Goal: Task Accomplishment & Management: Complete application form

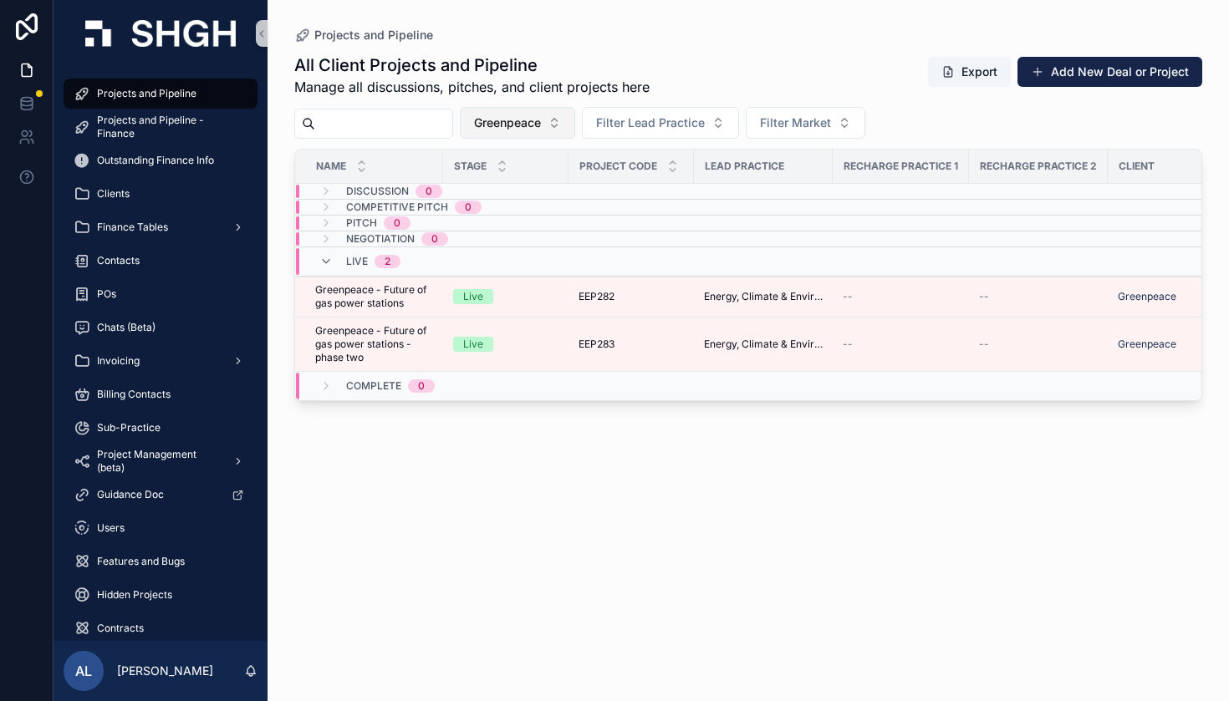
scroll to position [0, 1032]
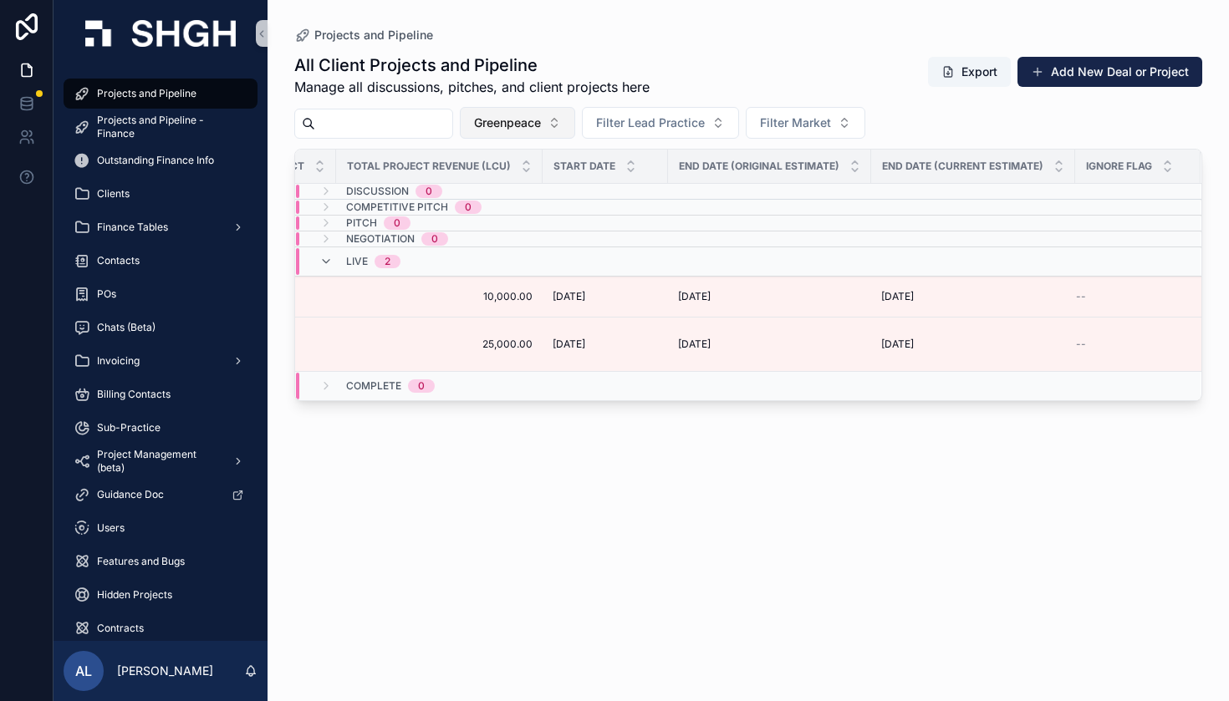
click at [541, 123] on span "Greenpeace" at bounding box center [507, 123] width 67 height 17
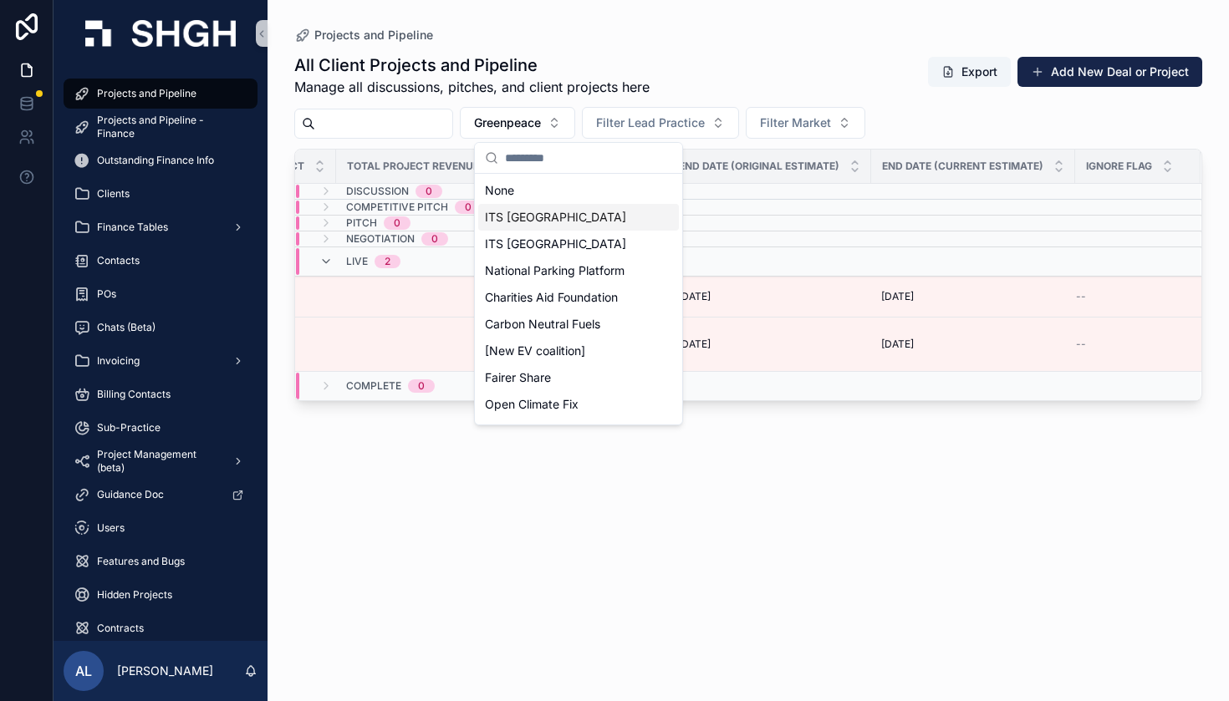
click at [543, 165] on input "scrollable content" at bounding box center [588, 158] width 167 height 30
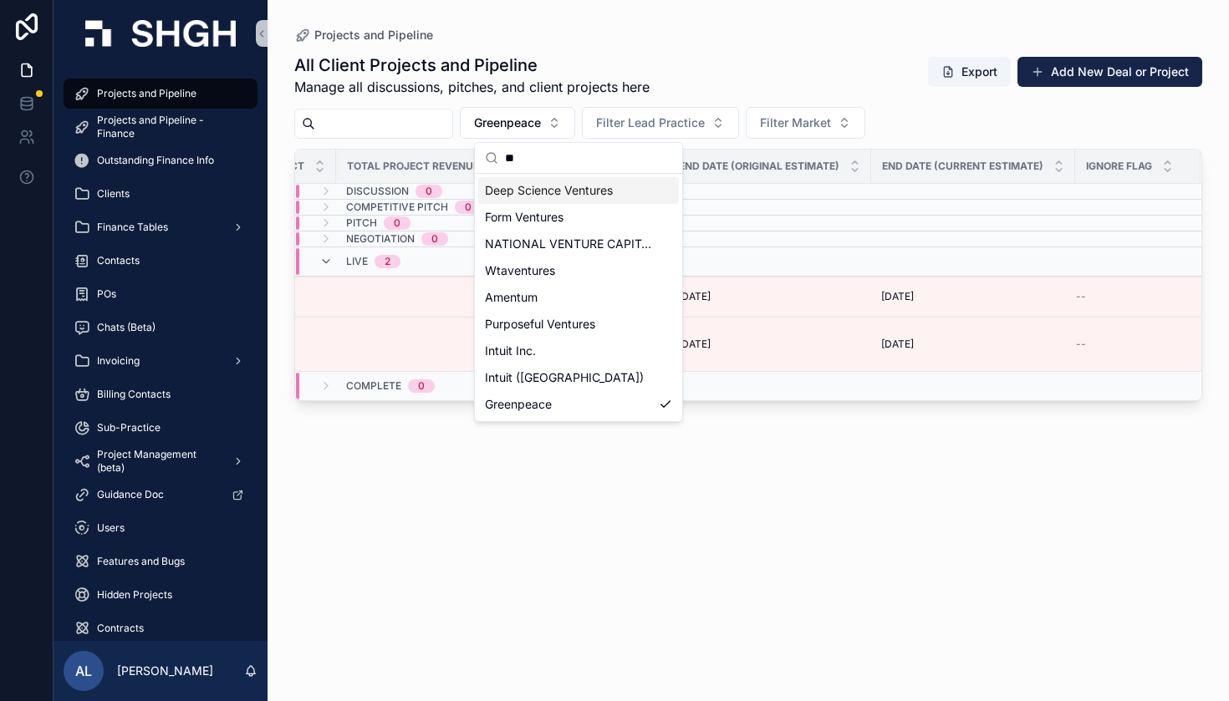
type input "*"
drag, startPoint x: 547, startPoint y: 155, endPoint x: 445, endPoint y: 155, distance: 102.0
click at [445, 155] on div "Projects and Pipeline Projects and Pipeline - Finance Outstanding Finance Info …" at bounding box center [641, 350] width 1175 height 701
type input "*"
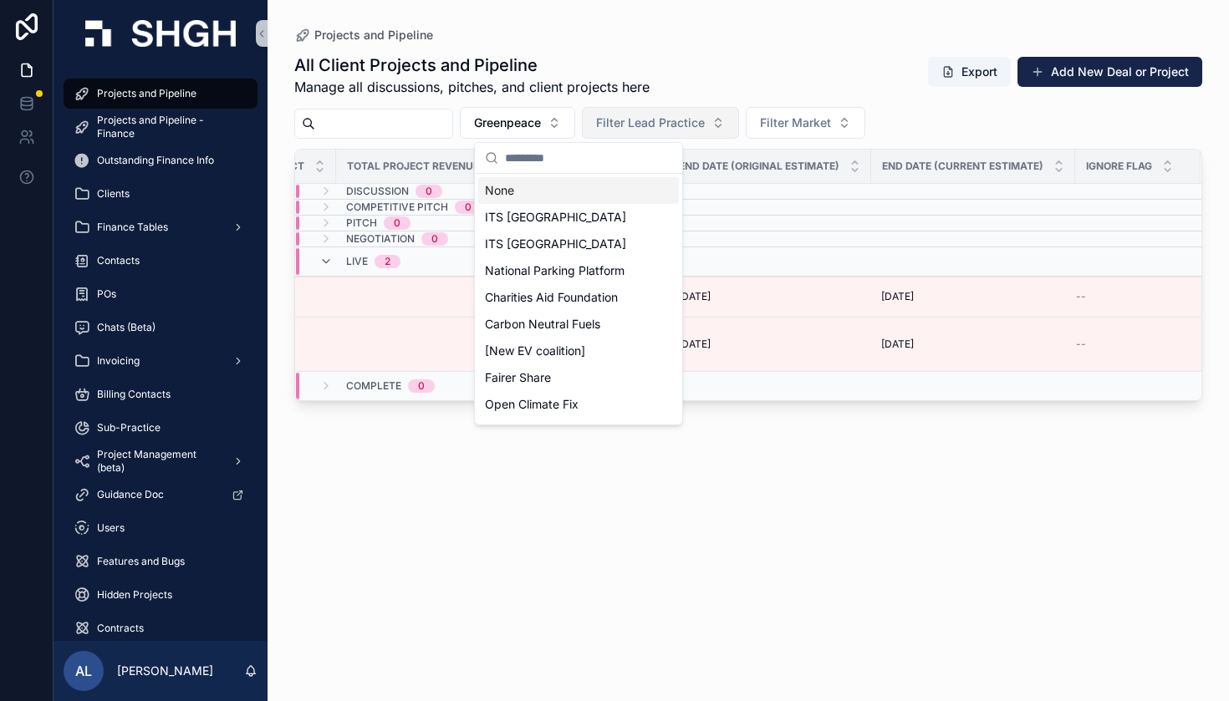
click at [705, 121] on span "Filter Lead Practice" at bounding box center [650, 123] width 109 height 17
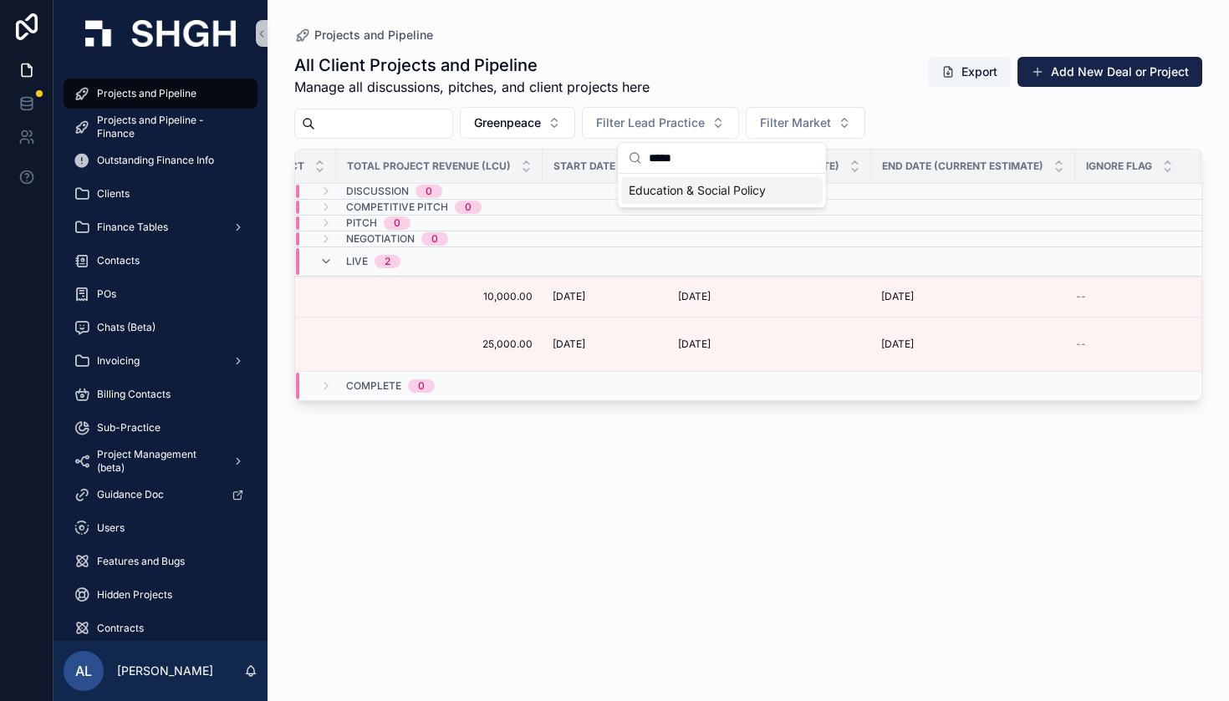
type input "*****"
click at [724, 186] on span "Education & Social Policy" at bounding box center [697, 190] width 137 height 17
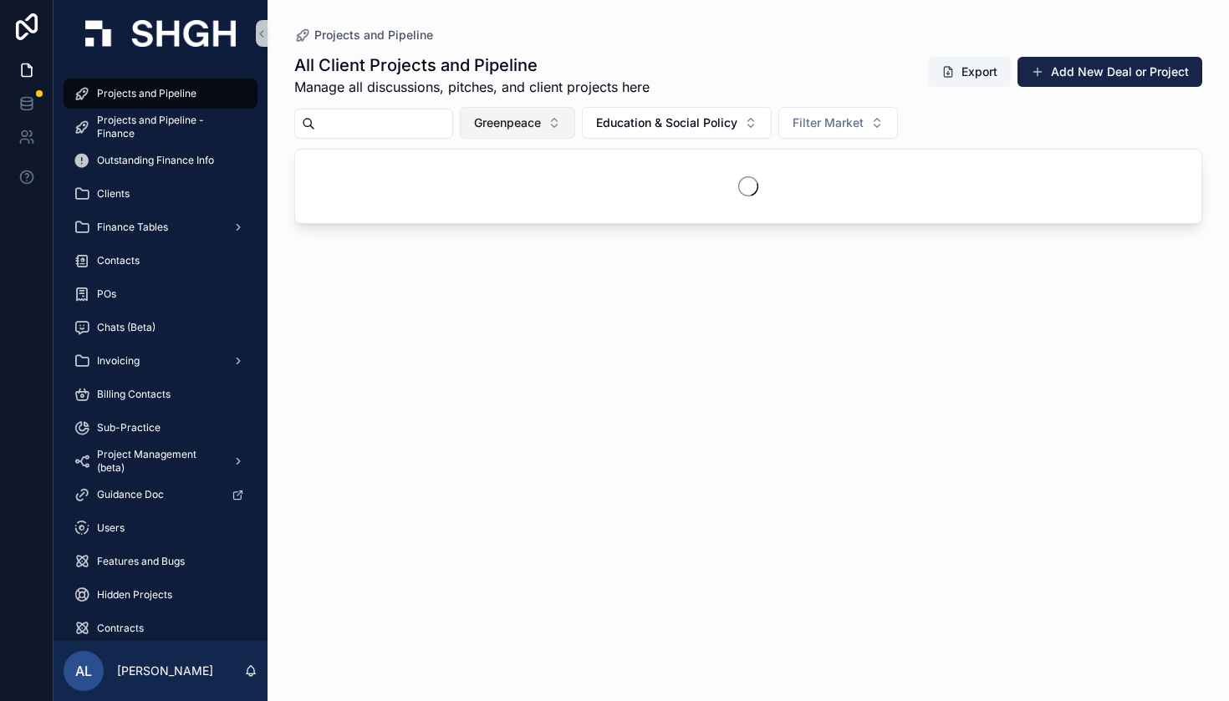
click at [541, 120] on span "Greenpeace" at bounding box center [507, 123] width 67 height 17
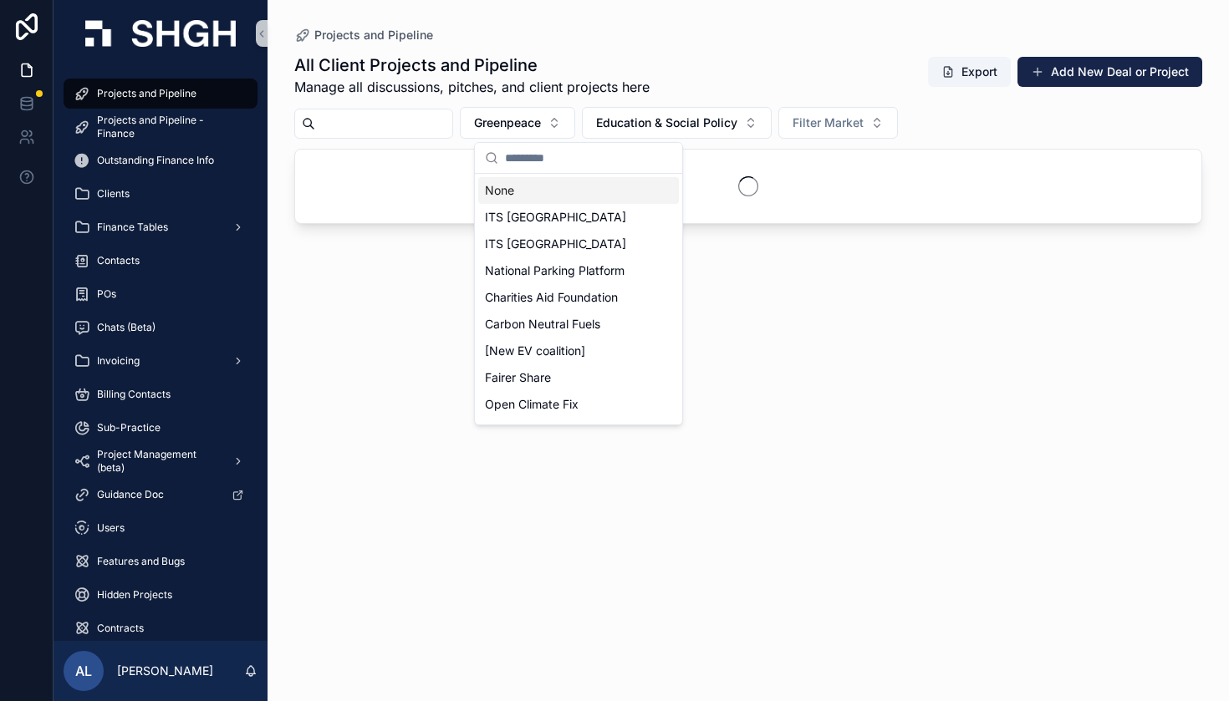
click at [554, 166] on input "scrollable content" at bounding box center [588, 158] width 167 height 30
click at [526, 190] on div "None" at bounding box center [578, 190] width 201 height 27
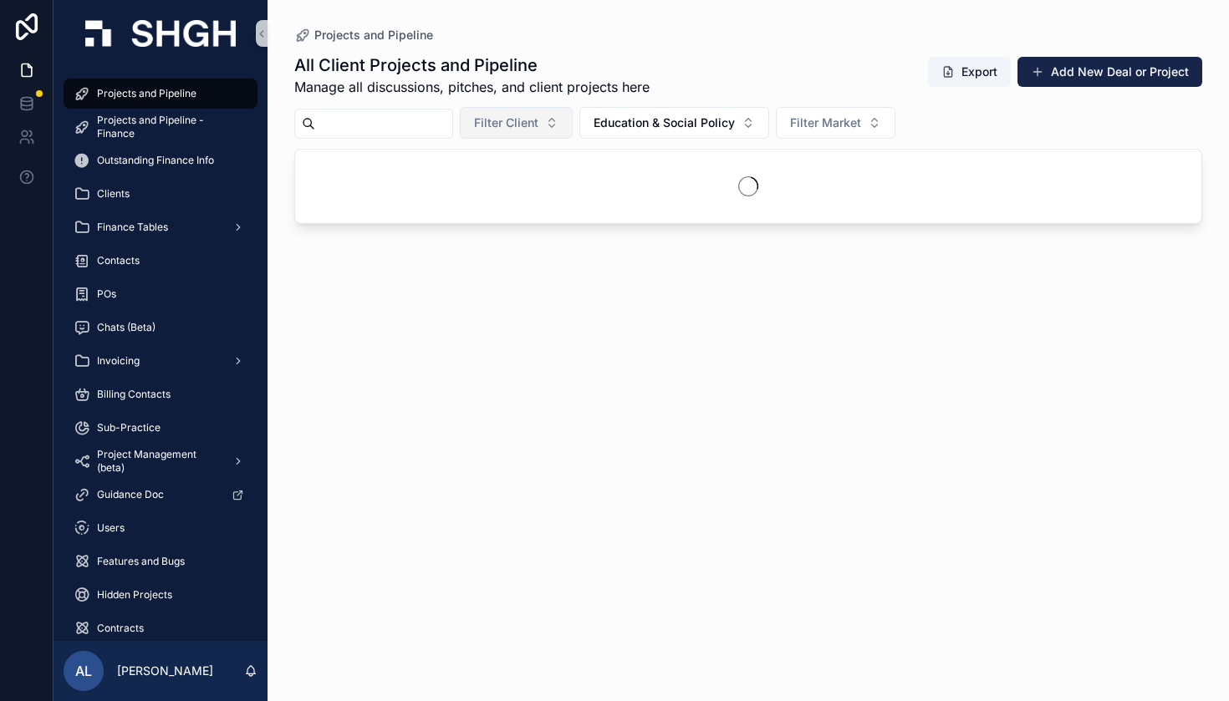
click at [538, 124] on span "Filter Client" at bounding box center [506, 123] width 64 height 17
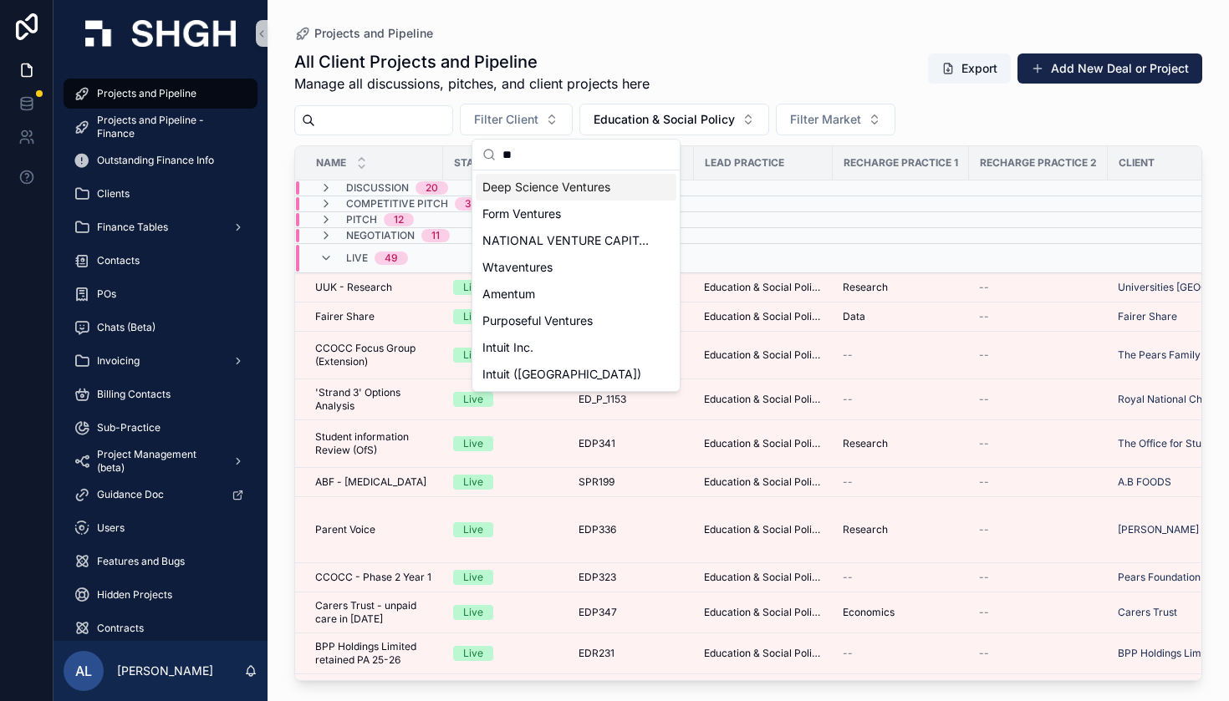
type input "*"
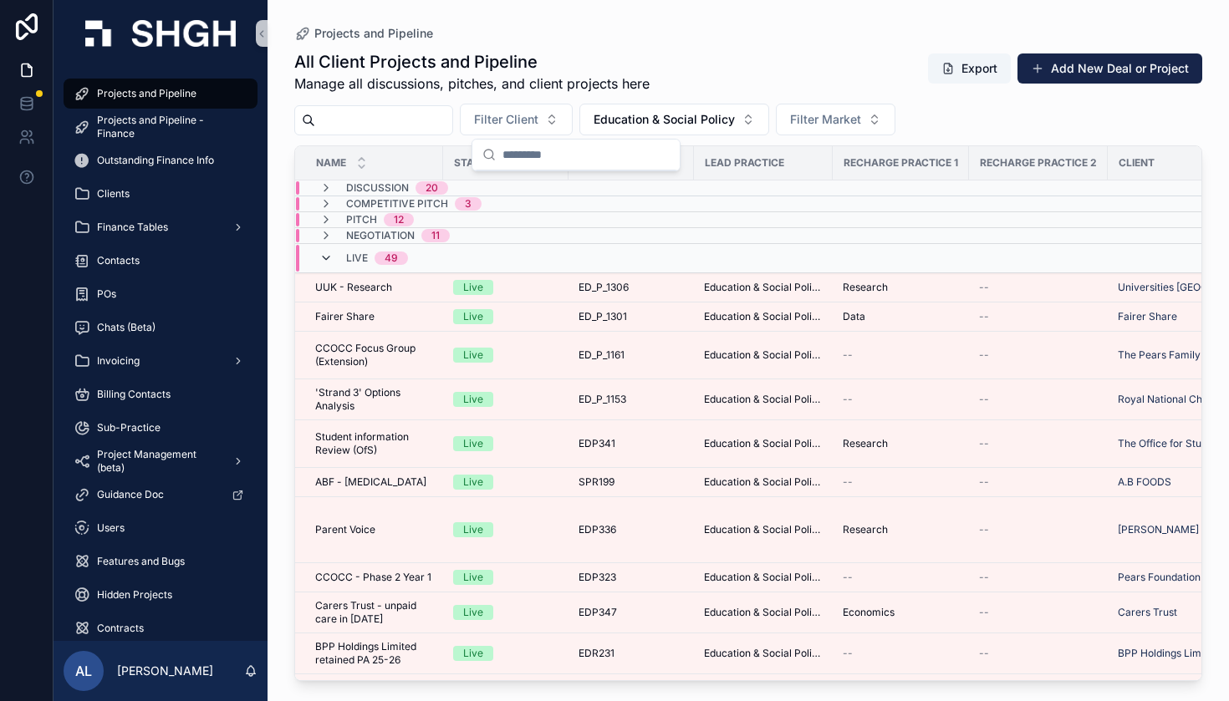
click at [321, 259] on icon "scrollable content" at bounding box center [325, 258] width 13 height 13
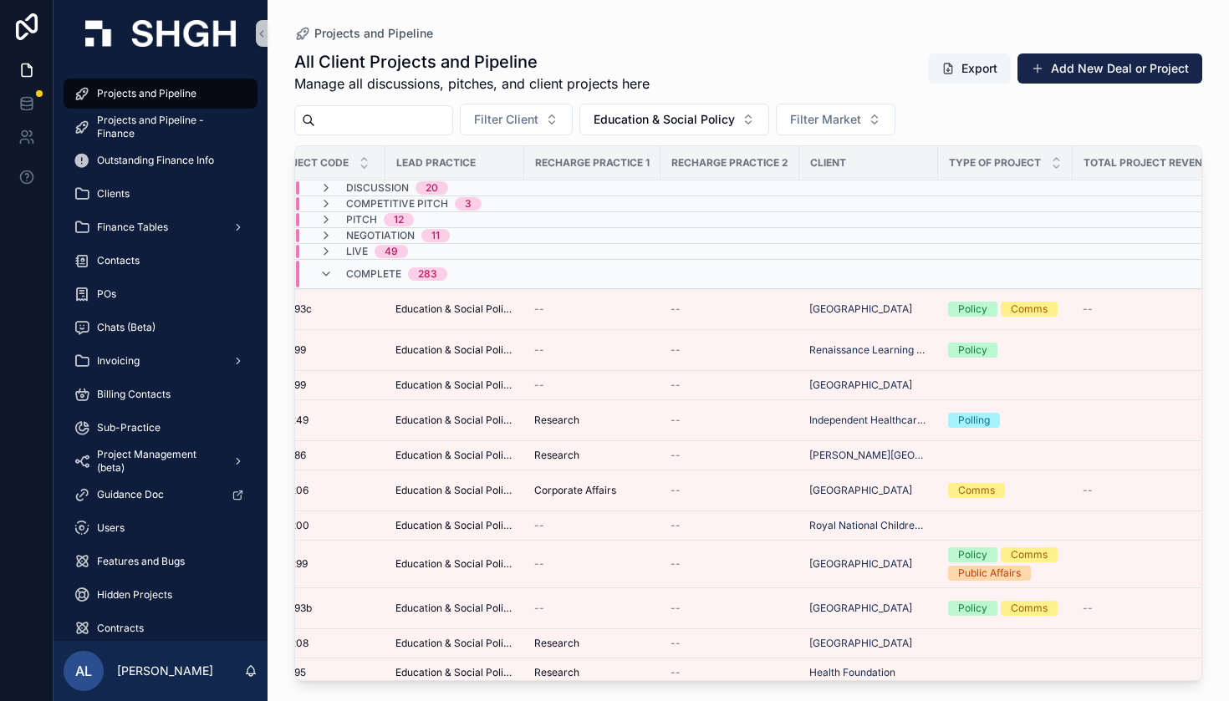
scroll to position [0, 317]
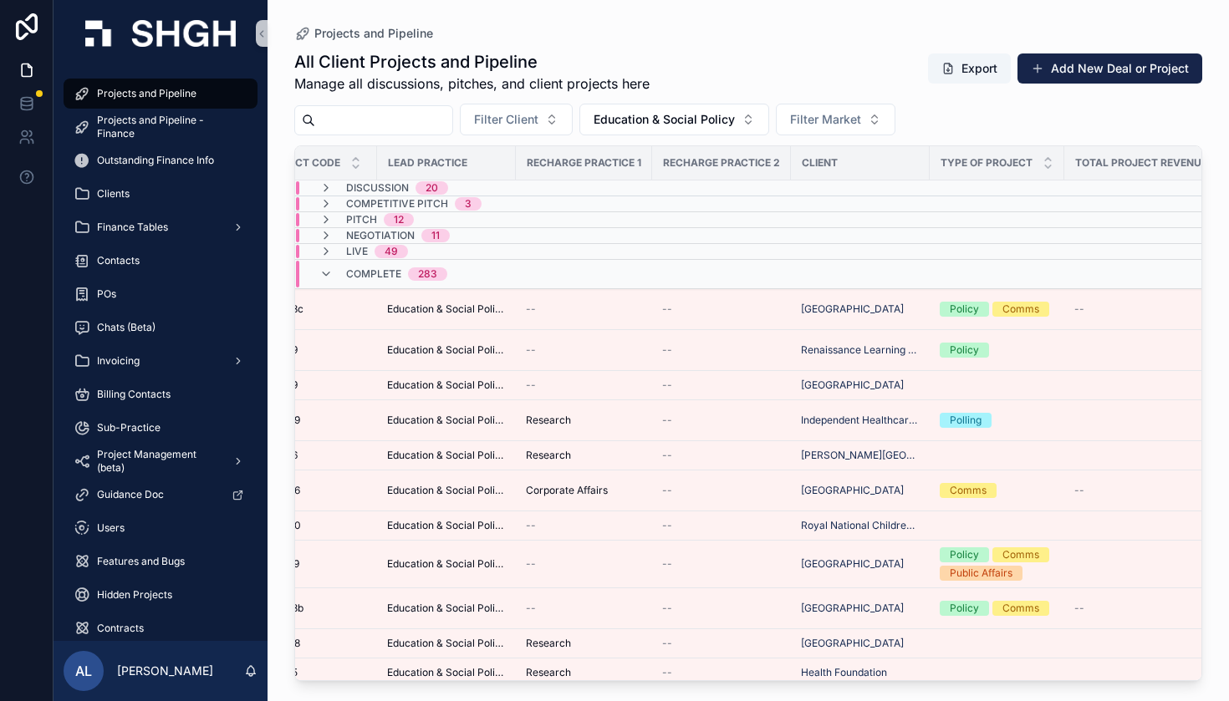
click at [997, 161] on span "Type of Project" at bounding box center [987, 162] width 92 height 13
click at [1095, 74] on button "Add New Deal or Project" at bounding box center [1109, 69] width 185 height 30
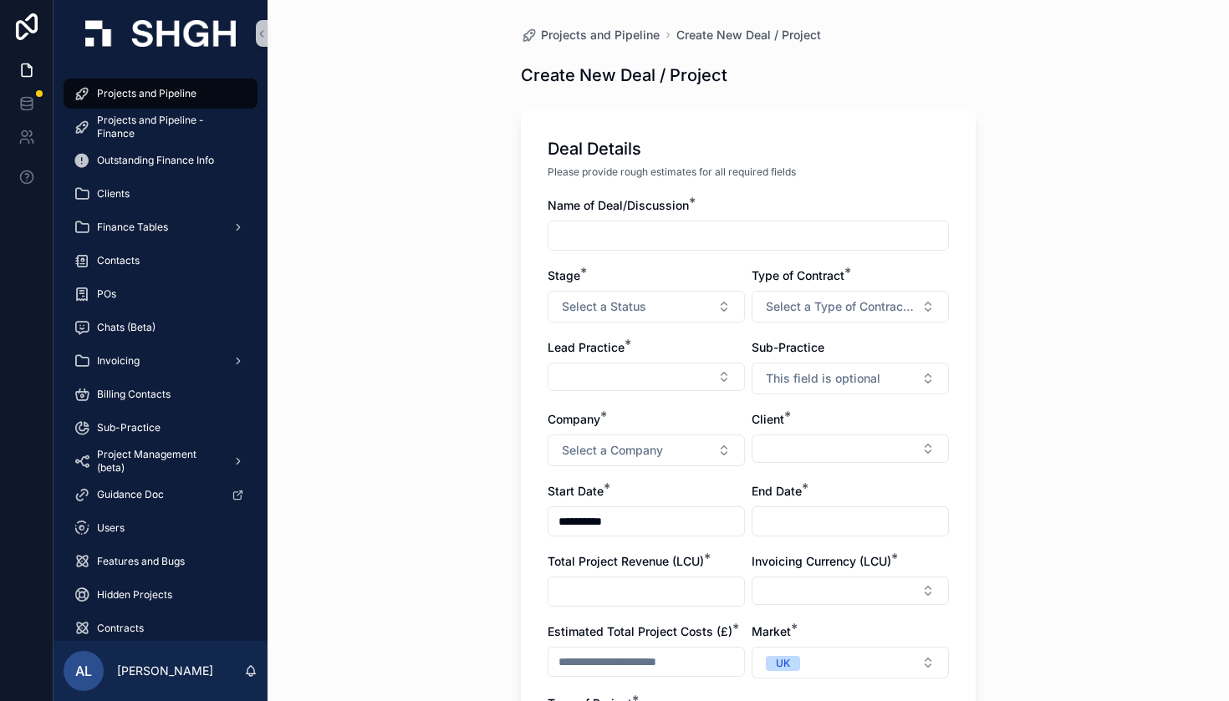
click at [641, 235] on input "scrollable content" at bounding box center [748, 235] width 400 height 23
click at [693, 297] on button "Select a Status" at bounding box center [646, 307] width 197 height 32
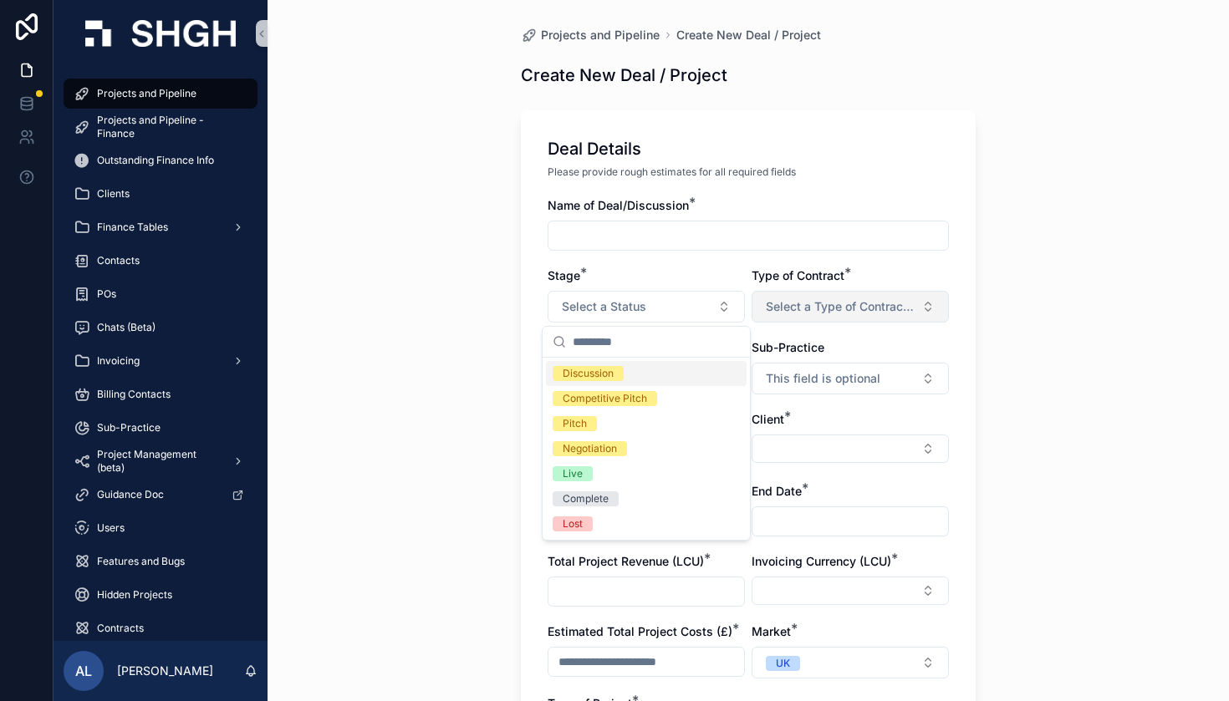
click at [887, 317] on button "Select a Type of Contract (Project / [MEDICAL_DATA])" at bounding box center [850, 307] width 197 height 32
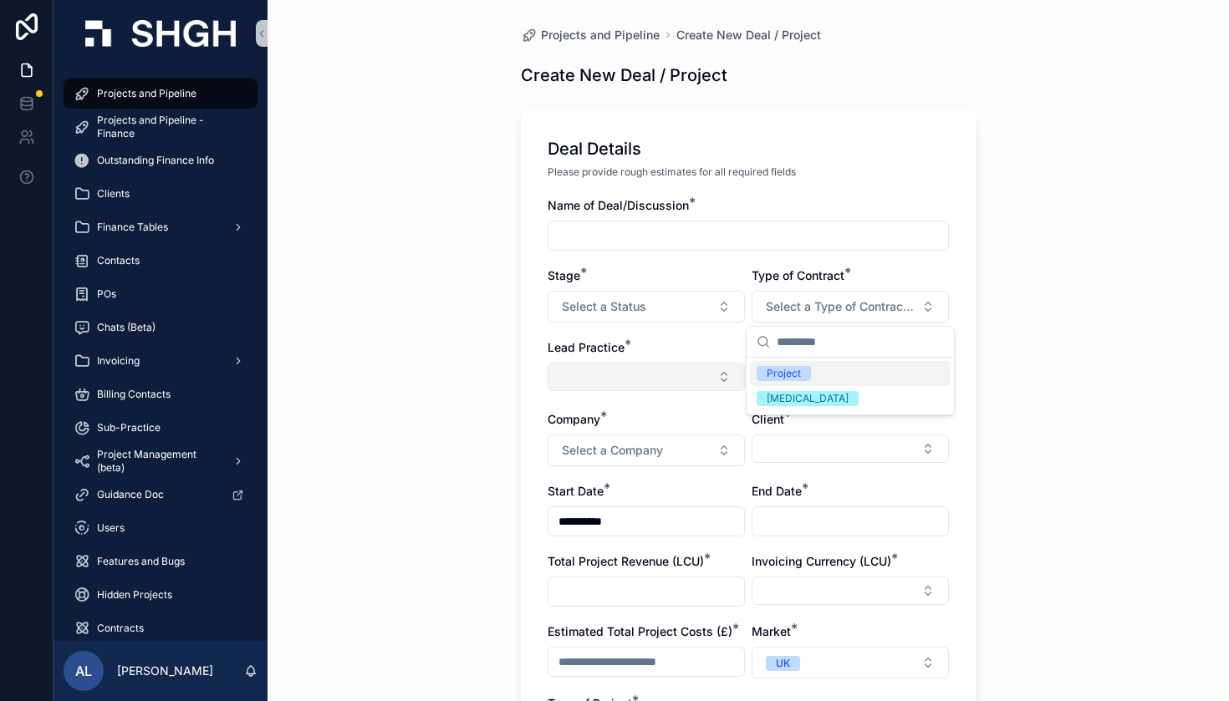
click at [610, 385] on button "Select Button" at bounding box center [646, 377] width 197 height 28
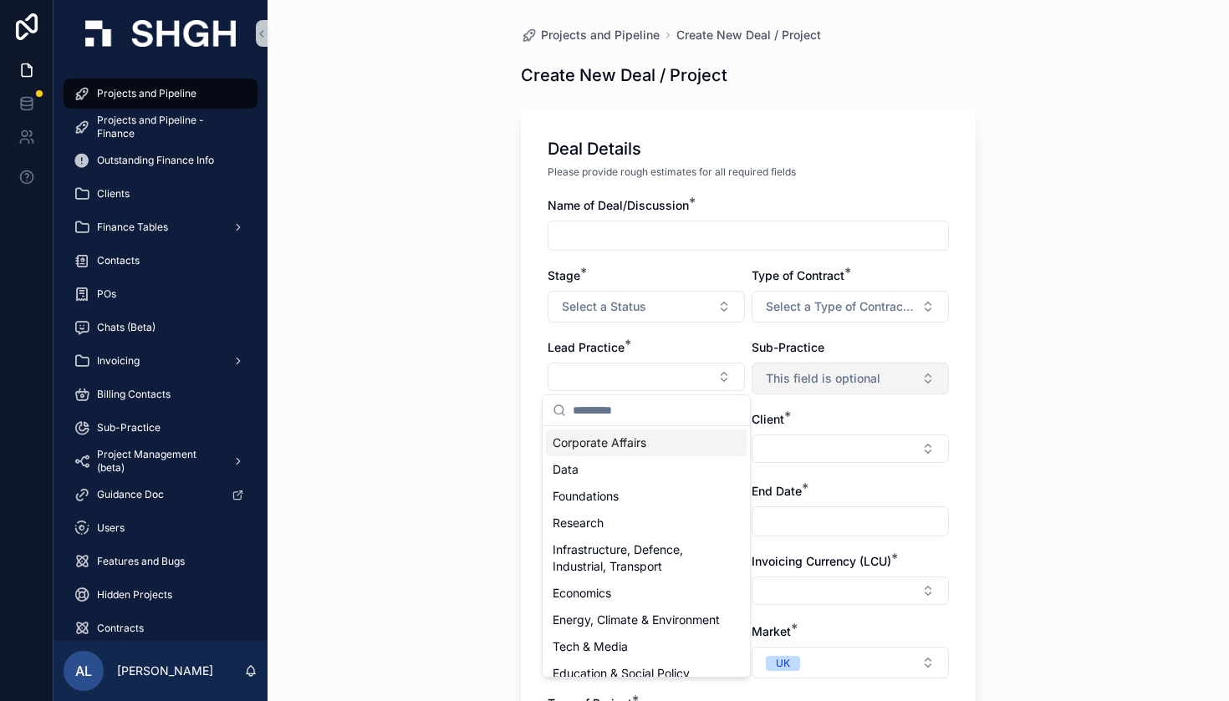
click at [813, 386] on span "This field is optional" at bounding box center [823, 378] width 115 height 17
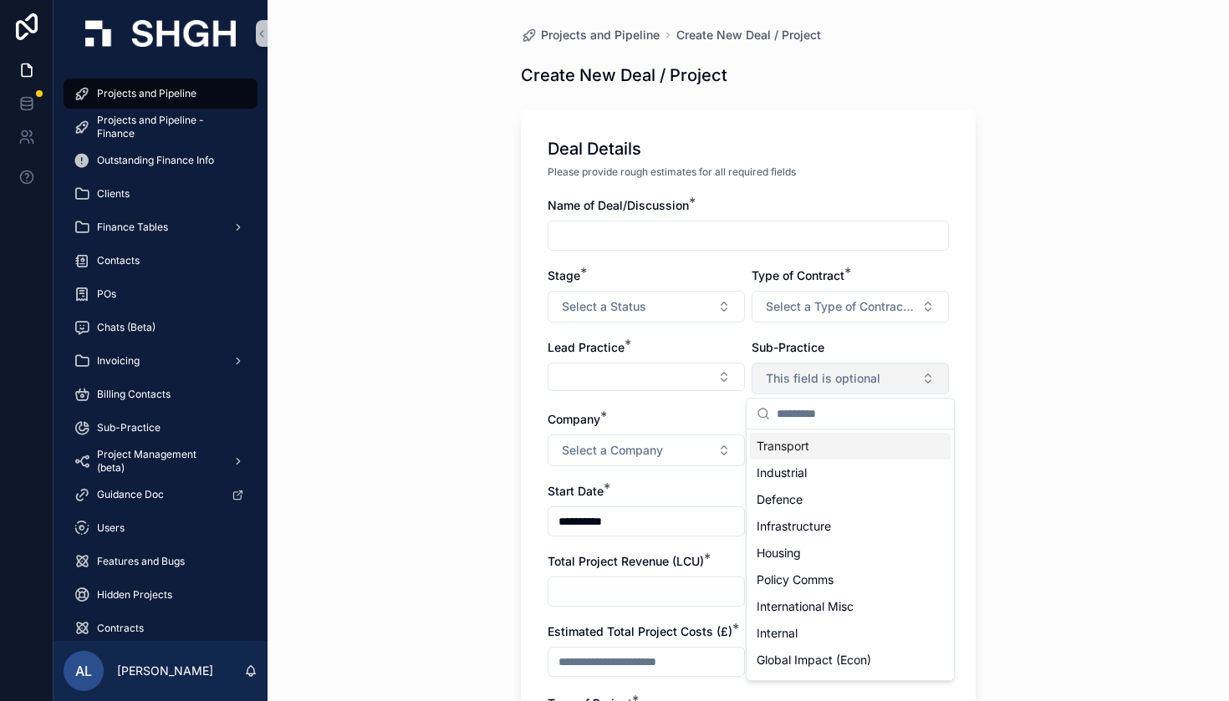
click at [813, 385] on span "This field is optional" at bounding box center [823, 378] width 115 height 17
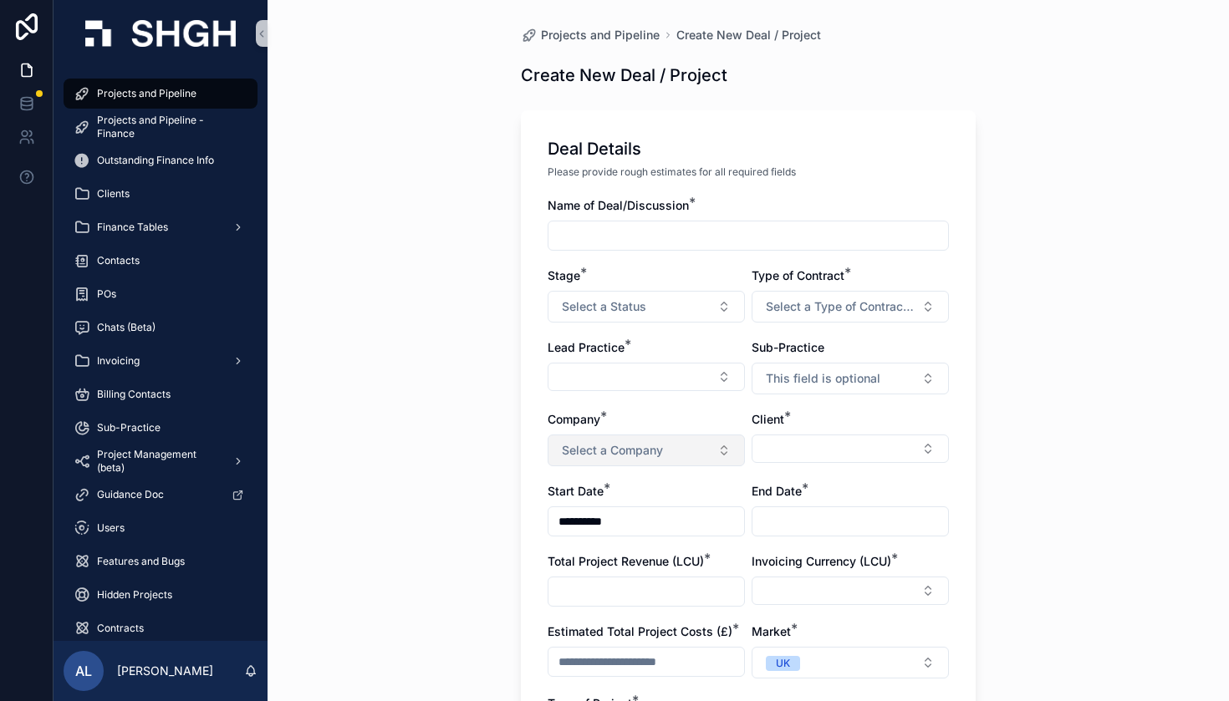
click at [668, 456] on button "Select a Company" at bounding box center [646, 451] width 197 height 32
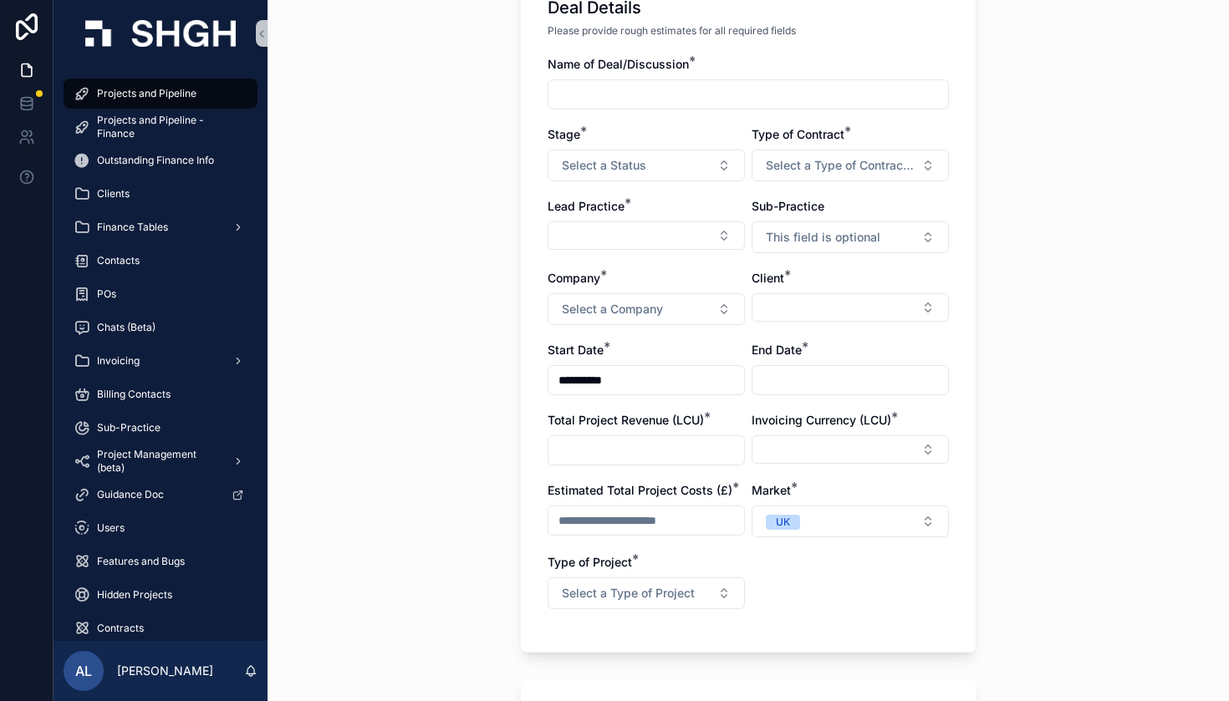
scroll to position [142, 0]
click at [666, 603] on button "Select a Type of Project" at bounding box center [646, 593] width 197 height 32
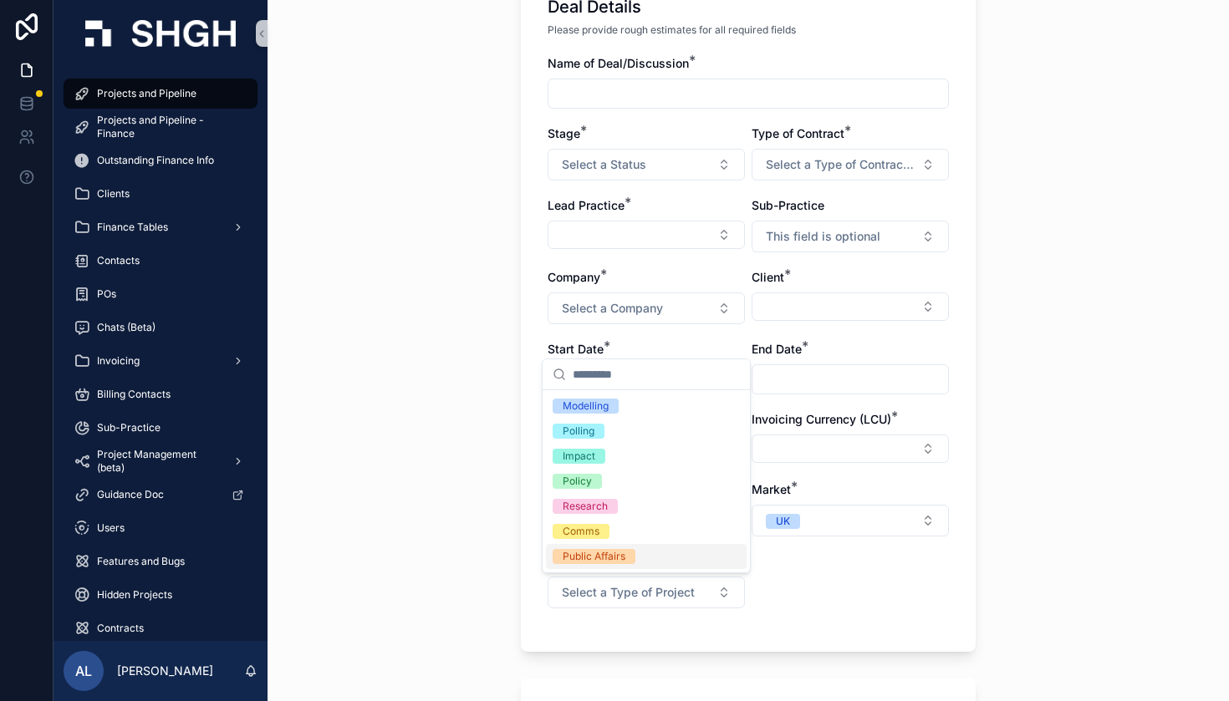
click at [372, 554] on div "**********" at bounding box center [748, 208] width 961 height 701
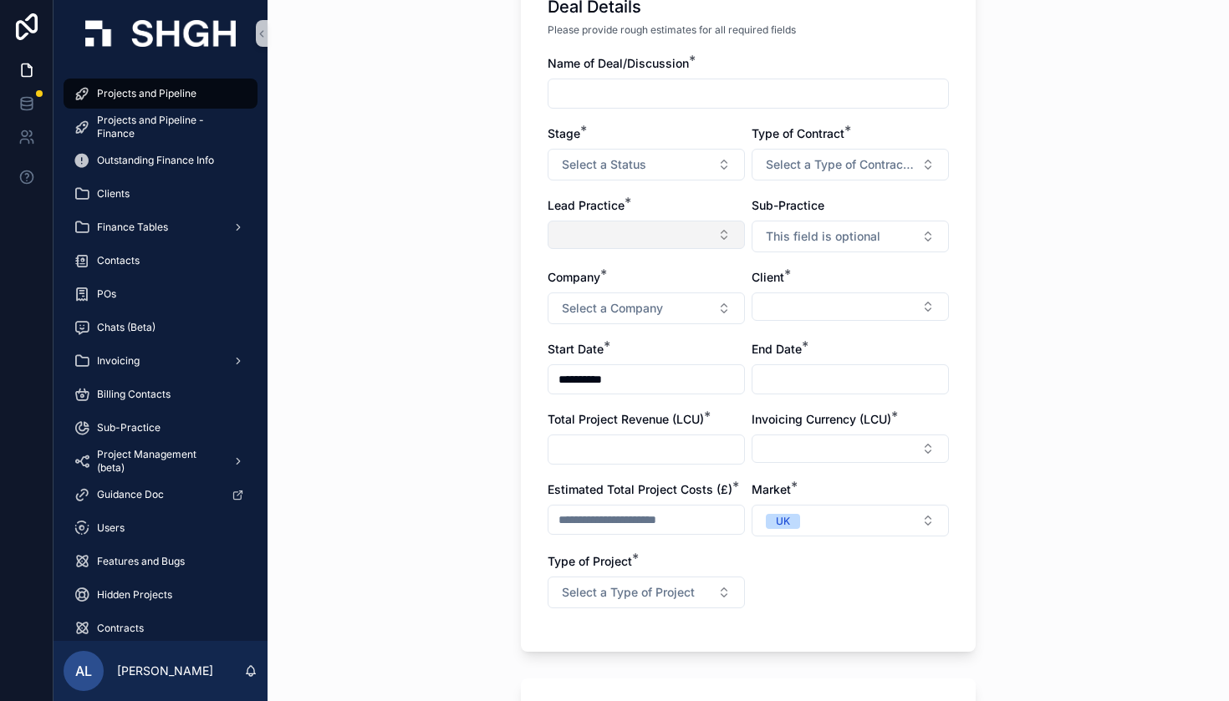
click at [698, 246] on button "Select Button" at bounding box center [646, 235] width 197 height 28
click at [706, 156] on button "Select a Status" at bounding box center [646, 165] width 197 height 32
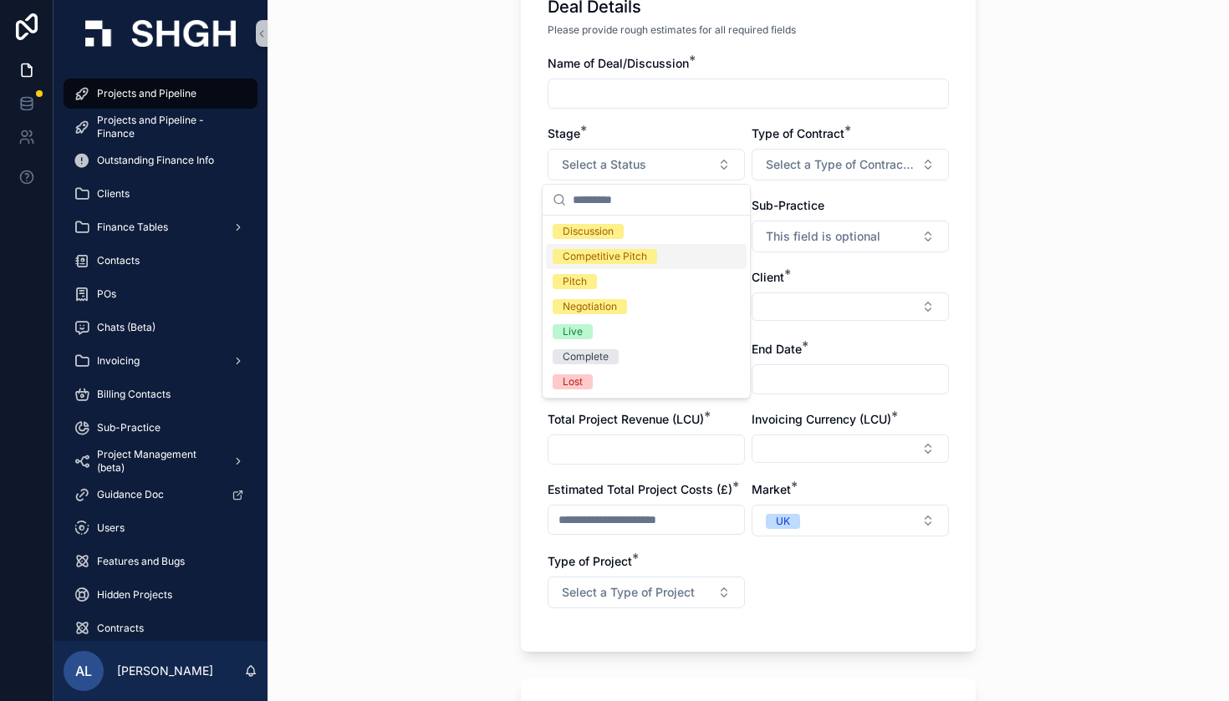
click at [860, 194] on div "**********" at bounding box center [748, 340] width 401 height 570
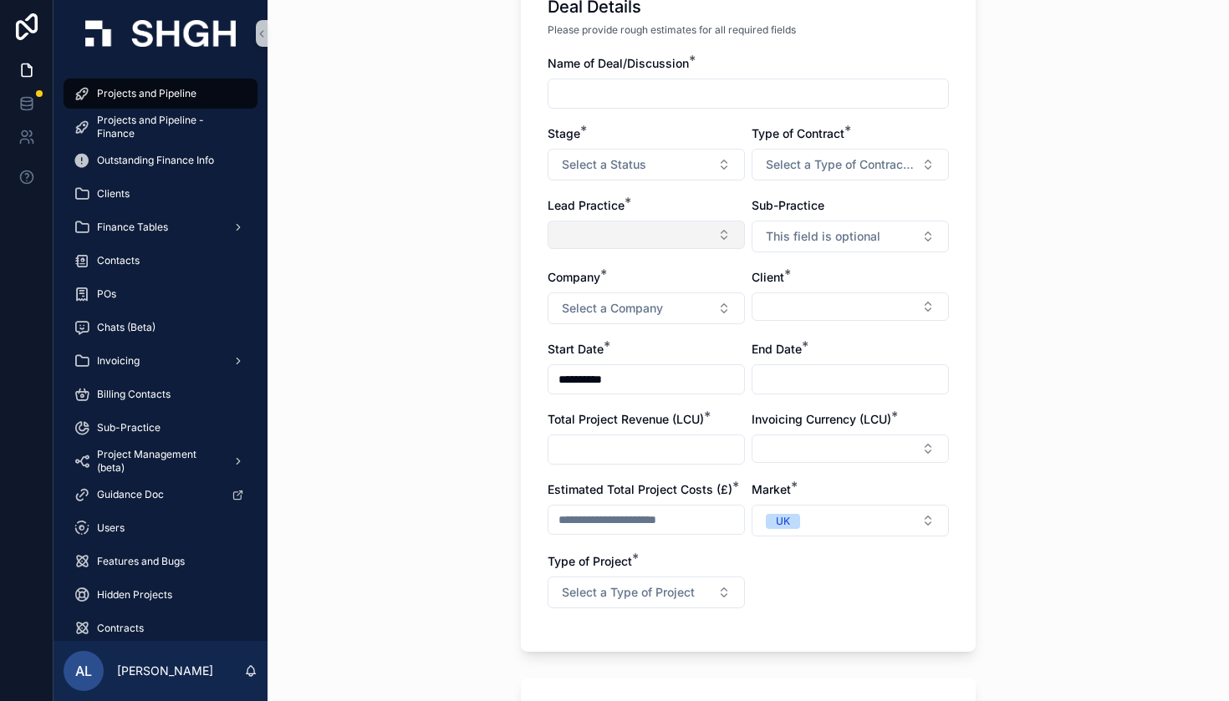
click at [641, 227] on button "Select Button" at bounding box center [646, 235] width 197 height 28
click at [431, 384] on div "**********" at bounding box center [748, 208] width 961 height 701
